Goal: Check status: Check status

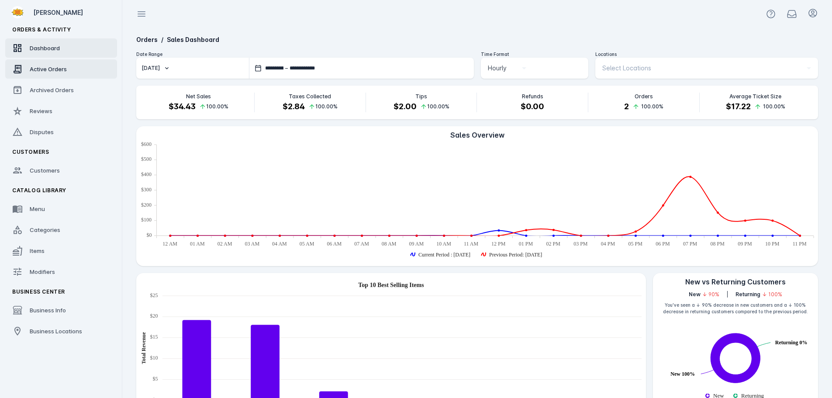
click at [46, 69] on span "Active Orders" at bounding box center [48, 68] width 37 height 7
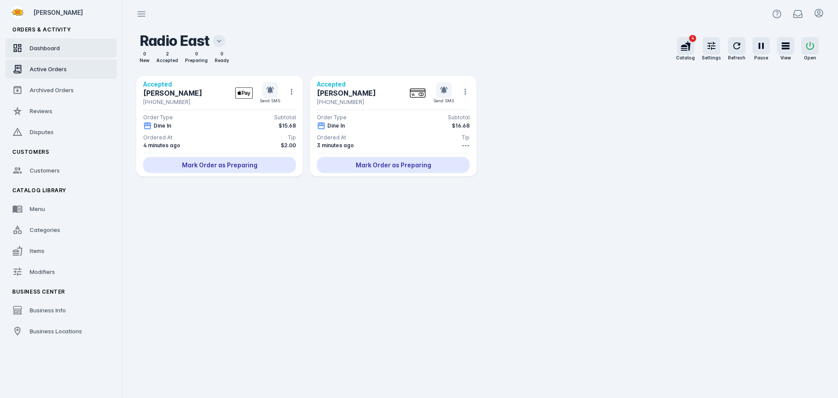
click at [45, 49] on span "Dashboard" at bounding box center [45, 48] width 30 height 7
